Goal: Navigation & Orientation: Find specific page/section

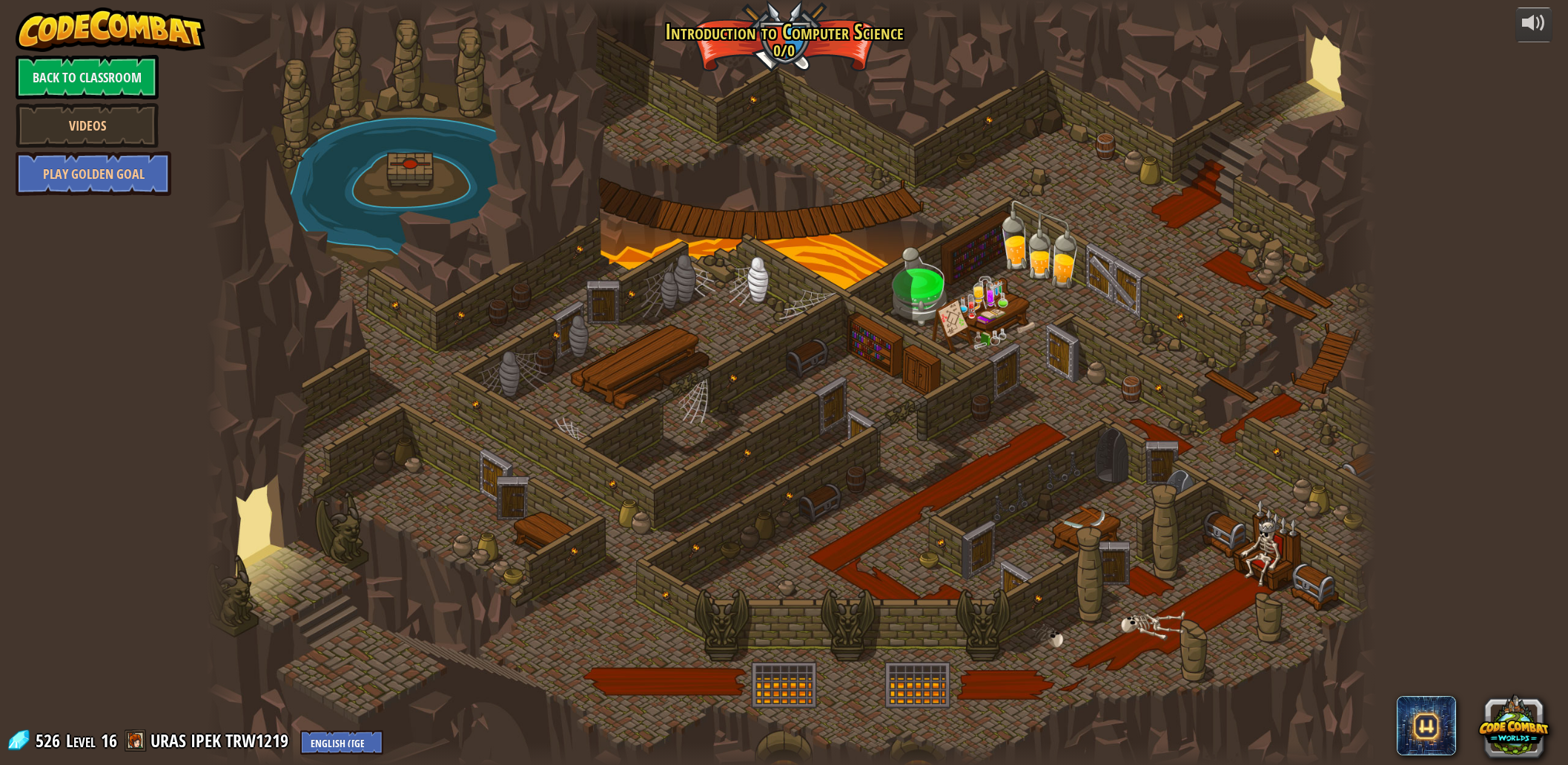
click at [133, 84] on link "Back to Classroom" at bounding box center [87, 76] width 143 height 44
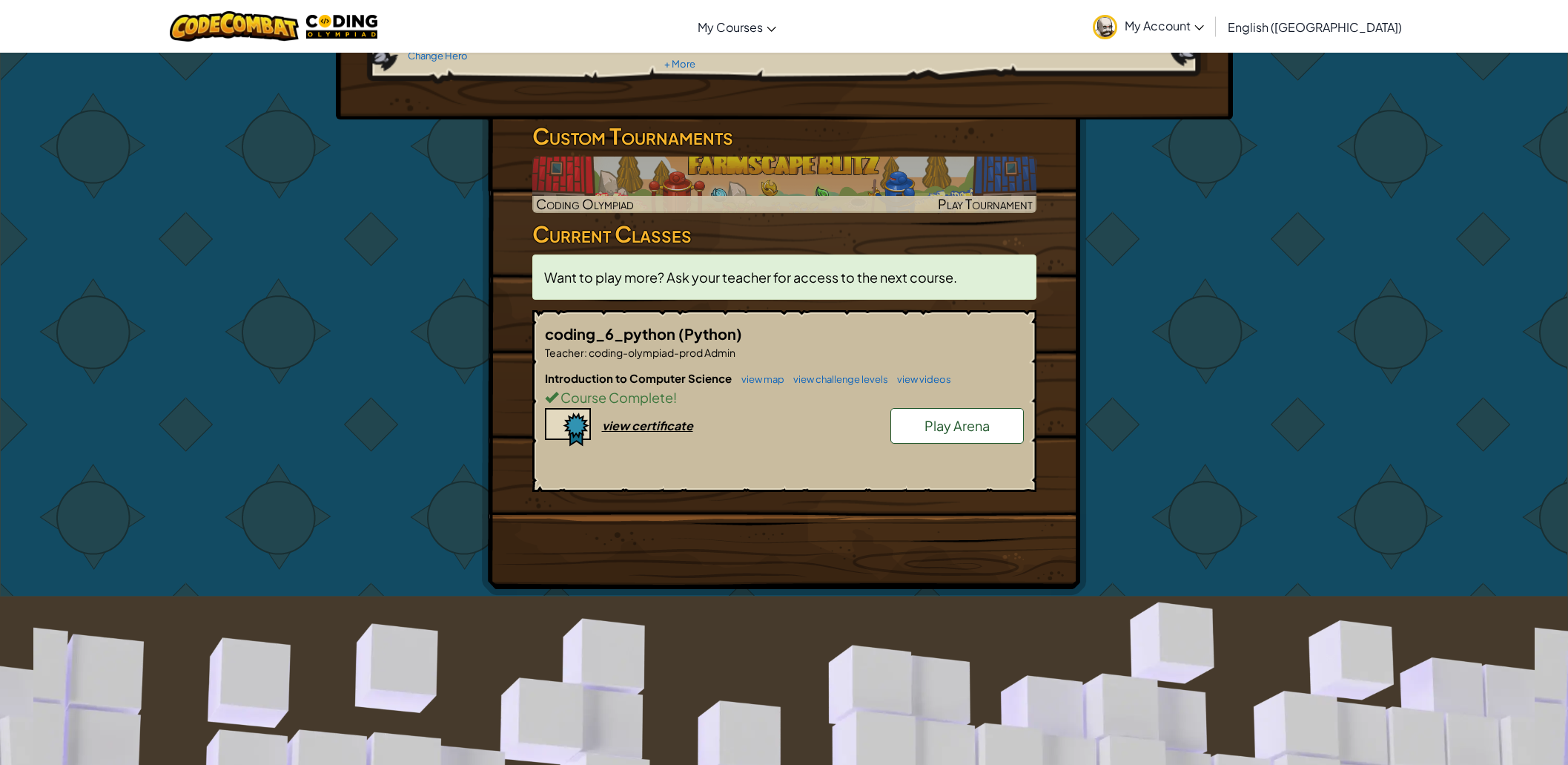
scroll to position [92, 0]
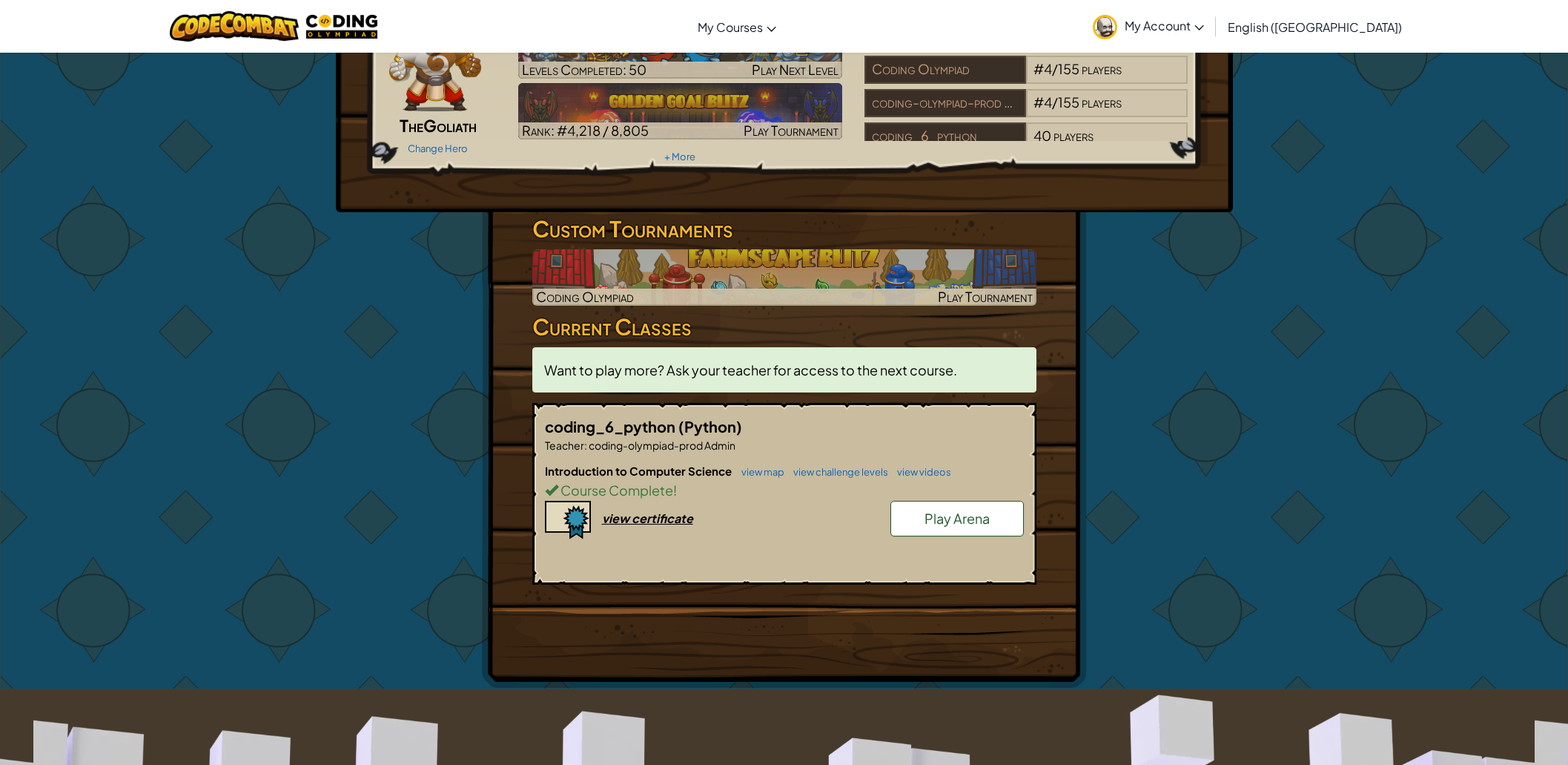
click at [1211, 31] on link "My Account" at bounding box center [1148, 26] width 126 height 46
